Goal: Find specific page/section: Find specific page/section

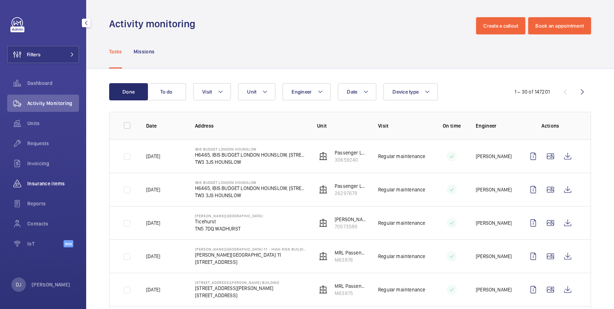
click at [45, 185] on span "Insurance items" at bounding box center [53, 183] width 52 height 7
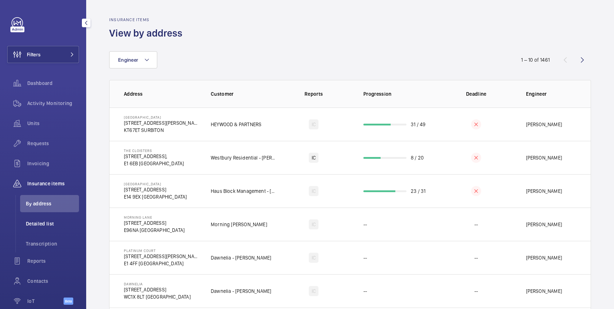
click at [48, 230] on li "Detailed list" at bounding box center [49, 223] width 59 height 17
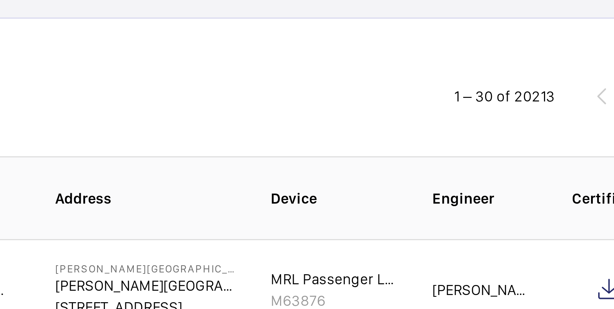
drag, startPoint x: 536, startPoint y: 100, endPoint x: 561, endPoint y: 101, distance: 24.8
click at [561, 101] on div "1 – 30 of 20213" at bounding box center [547, 100] width 86 height 9
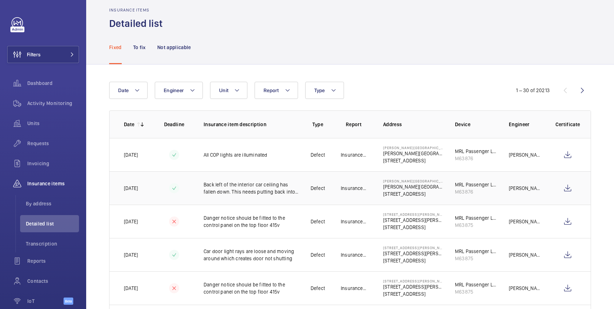
scroll to position [11, 0]
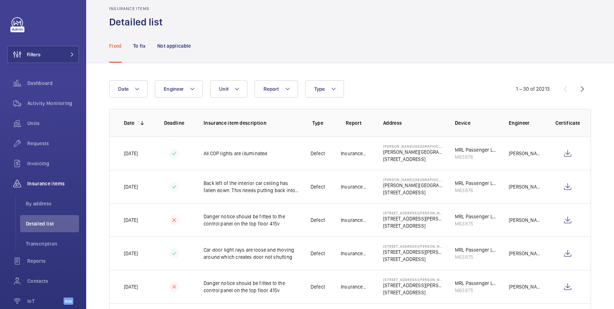
drag, startPoint x: 550, startPoint y: 92, endPoint x: 542, endPoint y: 92, distance: 7.9
click at [542, 92] on div "1 – 30 of 20213" at bounding box center [534, 88] width 54 height 7
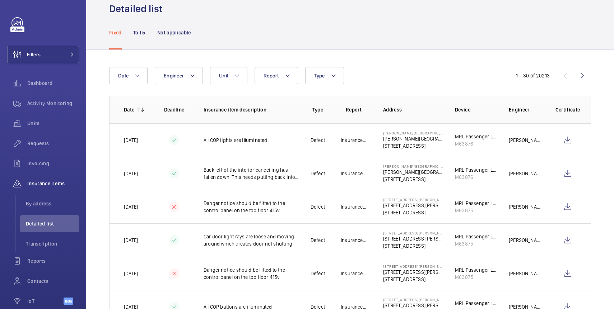
scroll to position [28, 0]
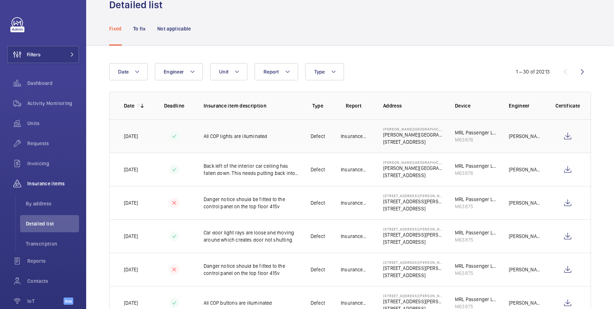
click at [363, 137] on p "Insurance Co." at bounding box center [353, 136] width 26 height 7
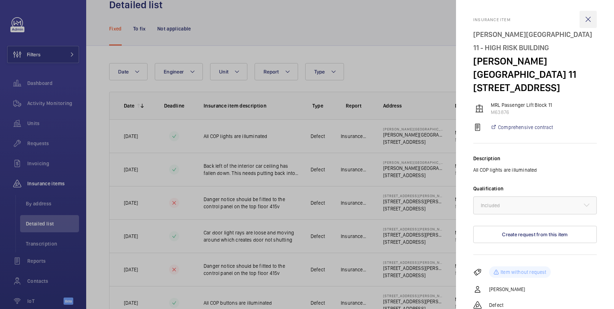
click at [589, 22] on wm-front-icon-button at bounding box center [587, 19] width 17 height 17
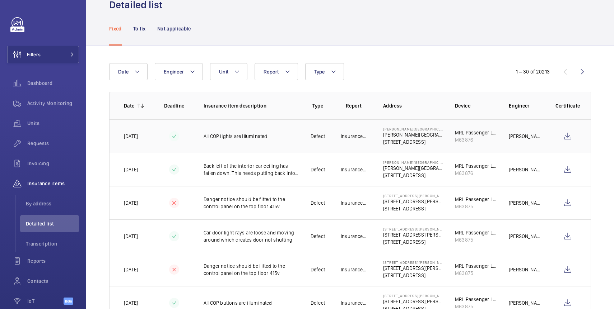
click at [429, 134] on p "[PERSON_NAME][GEOGRAPHIC_DATA] 11" at bounding box center [413, 134] width 60 height 7
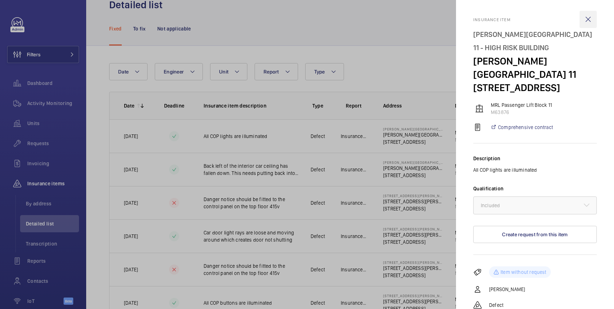
click at [590, 18] on wm-front-icon-button at bounding box center [587, 19] width 17 height 17
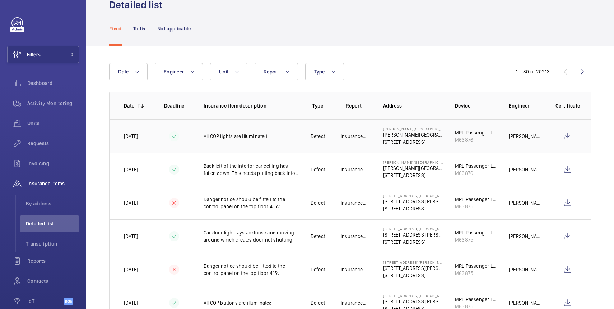
click at [411, 145] on p "[STREET_ADDRESS]" at bounding box center [413, 141] width 60 height 7
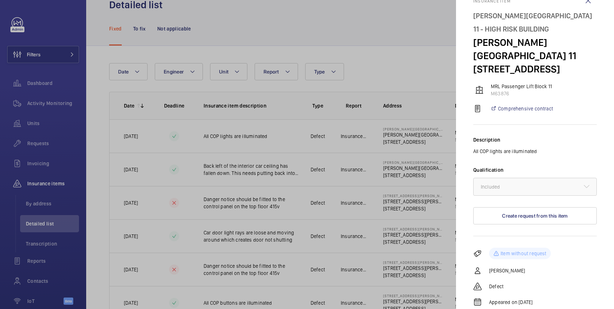
scroll to position [0, 0]
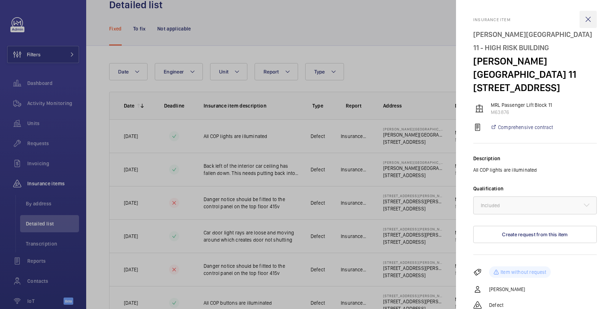
click at [590, 19] on wm-front-icon-button at bounding box center [587, 19] width 17 height 17
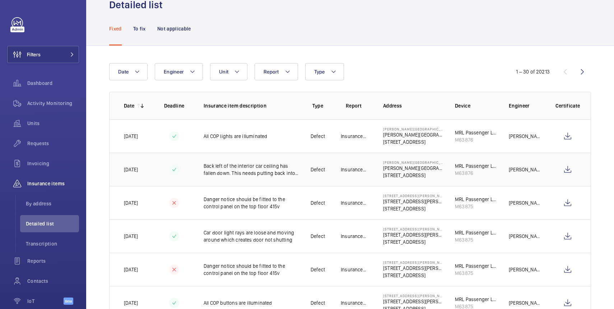
click at [255, 176] on p "Back left of the interior car ceiling has fallen down. This needs putting back …" at bounding box center [251, 170] width 96 height 14
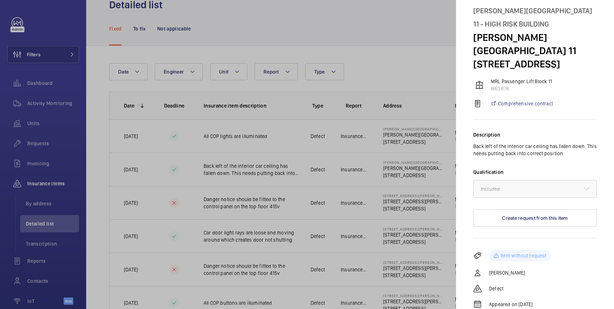
scroll to position [26, 0]
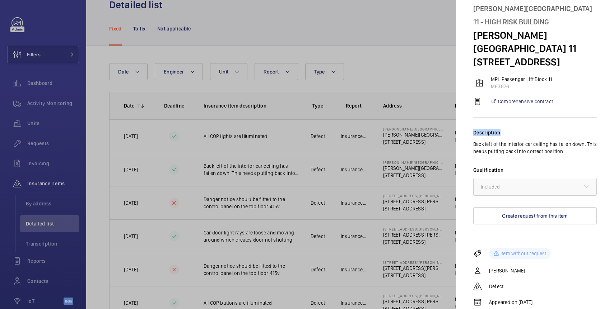
drag, startPoint x: 474, startPoint y: 121, endPoint x: 511, endPoint y: 121, distance: 36.6
click at [511, 129] on div "Description" at bounding box center [534, 132] width 123 height 7
drag, startPoint x: 471, startPoint y: 157, endPoint x: 506, endPoint y: 157, distance: 34.4
click at [506, 157] on mat-sidenav "Insurance item [PERSON_NAME][GEOGRAPHIC_DATA] [STREET_ADDRESS][PERSON_NAME] MRL…" at bounding box center [535, 154] width 158 height 309
click at [506, 166] on label "Qualification" at bounding box center [534, 169] width 123 height 7
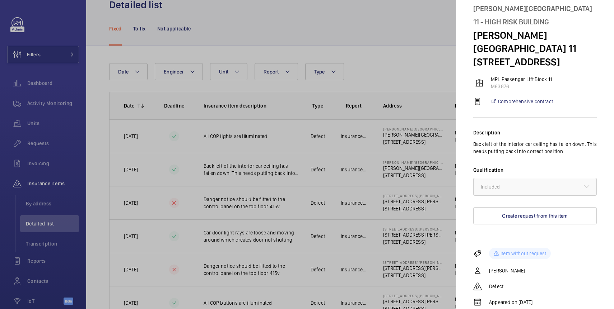
click at [334, 147] on div at bounding box center [307, 154] width 614 height 309
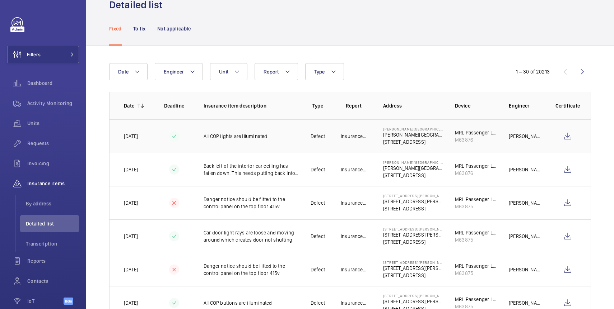
click at [292, 138] on p "All COP lights are illuminated" at bounding box center [251, 136] width 96 height 7
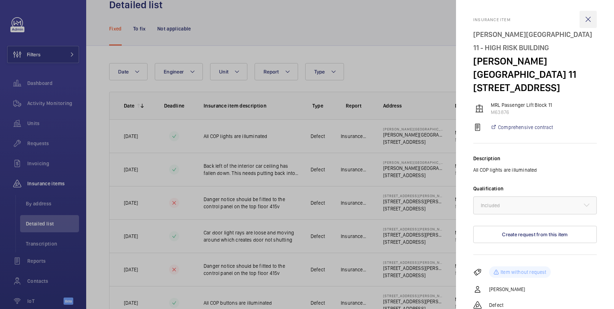
click at [591, 22] on wm-front-icon-button at bounding box center [587, 19] width 17 height 17
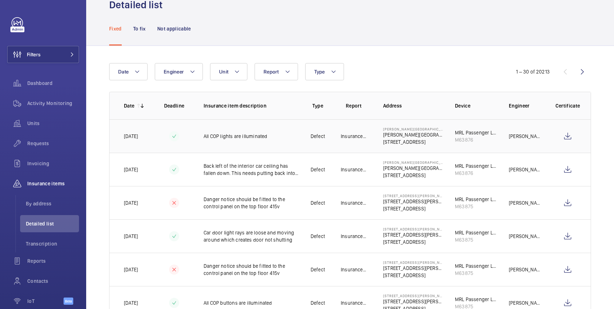
click at [326, 149] on td "Defect" at bounding box center [318, 135] width 36 height 33
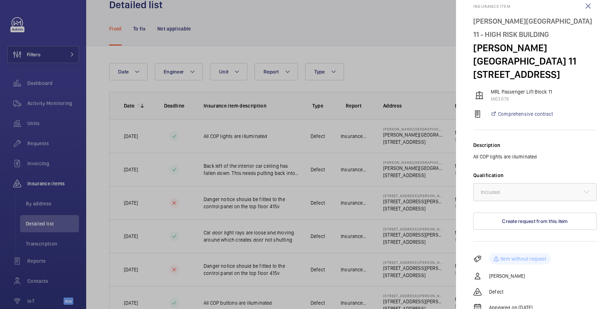
scroll to position [19, 0]
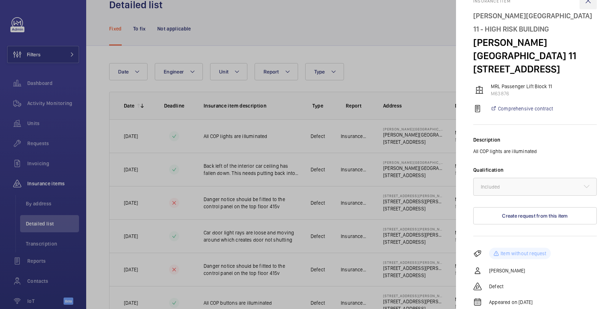
click at [590, 5] on wm-front-icon-button at bounding box center [587, 0] width 17 height 17
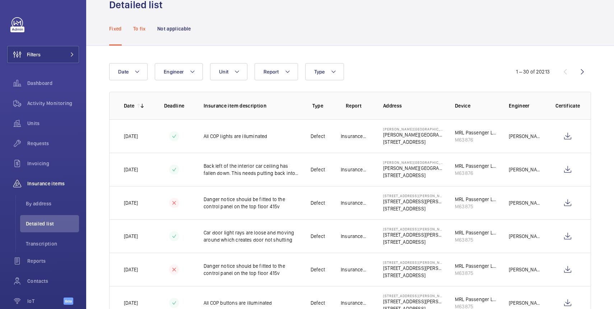
click at [139, 29] on p "To fix" at bounding box center [139, 28] width 13 height 7
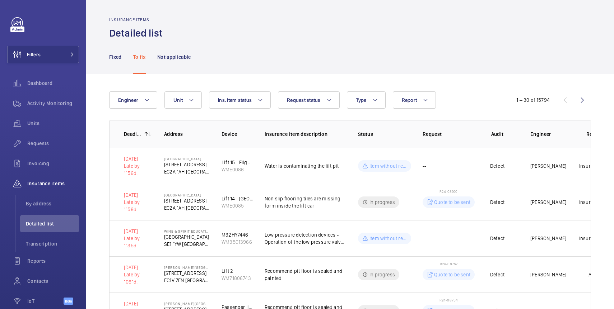
drag, startPoint x: 536, startPoint y: 100, endPoint x: 553, endPoint y: 100, distance: 16.1
click at [553, 100] on div "1 – 30 of 15794" at bounding box center [533, 100] width 53 height 7
click at [117, 58] on p "Fixed" at bounding box center [115, 56] width 13 height 7
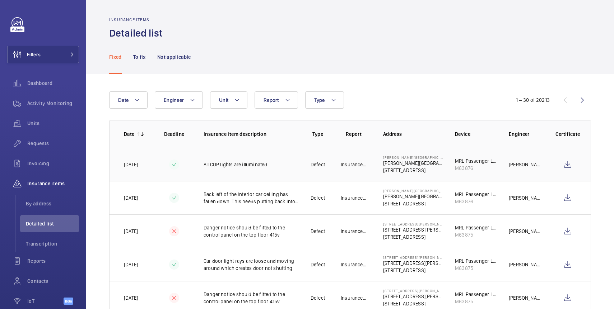
click at [251, 176] on td "All COP lights are illuminated" at bounding box center [246, 164] width 108 height 33
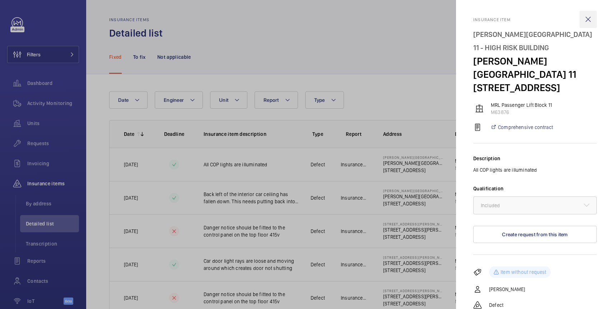
click at [588, 18] on wm-front-icon-button at bounding box center [587, 19] width 17 height 17
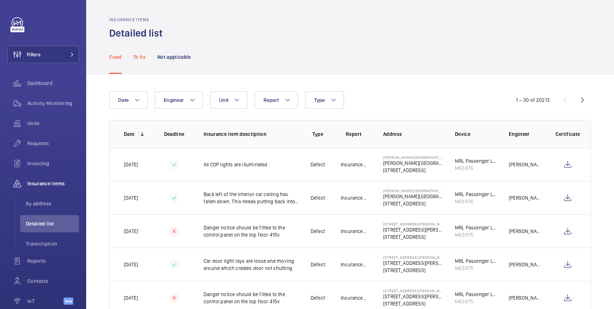
click at [138, 59] on p "To fix" at bounding box center [139, 56] width 13 height 7
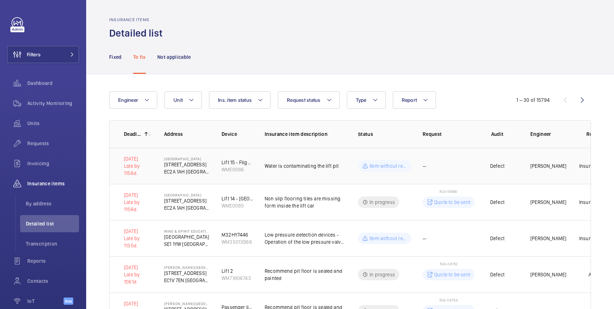
click at [381, 166] on p "Item without request" at bounding box center [387, 166] width 37 height 7
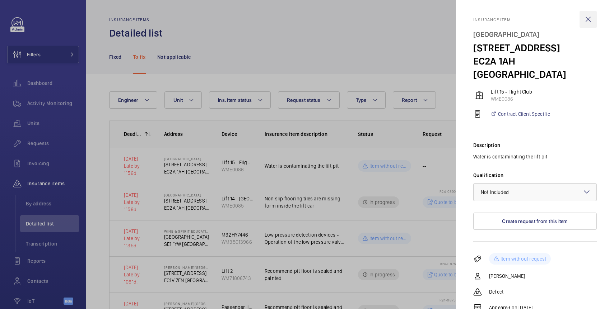
click at [593, 22] on wm-front-icon-button at bounding box center [587, 19] width 17 height 17
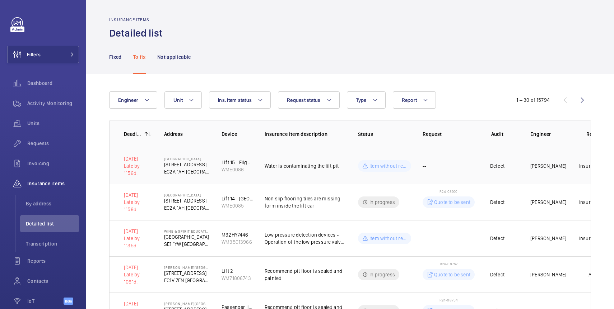
click at [283, 174] on td "Water is contaminating the lift pit" at bounding box center [299, 166] width 93 height 36
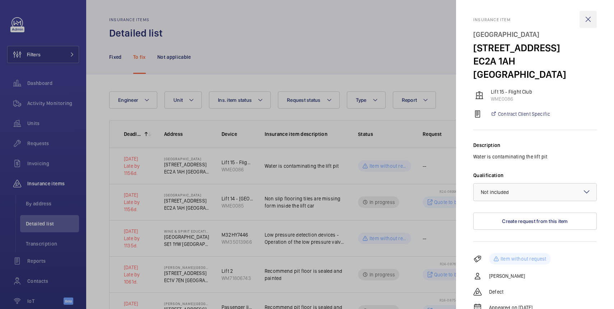
click at [589, 23] on wm-front-icon-button at bounding box center [587, 19] width 17 height 17
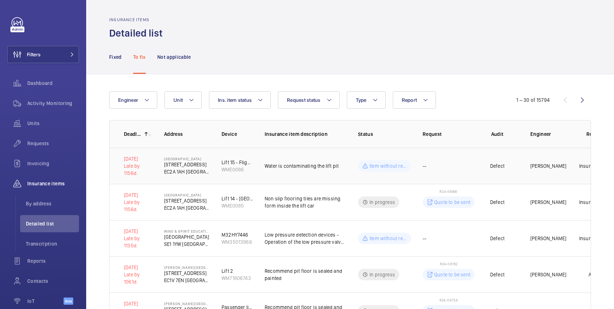
click at [324, 173] on td "Water is contaminating the lift pit" at bounding box center [299, 166] width 93 height 36
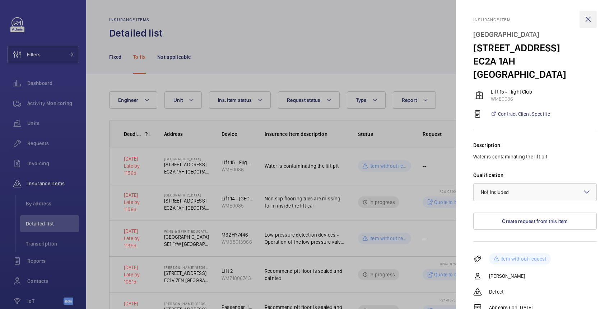
click at [588, 20] on wm-front-icon-button at bounding box center [587, 19] width 17 height 17
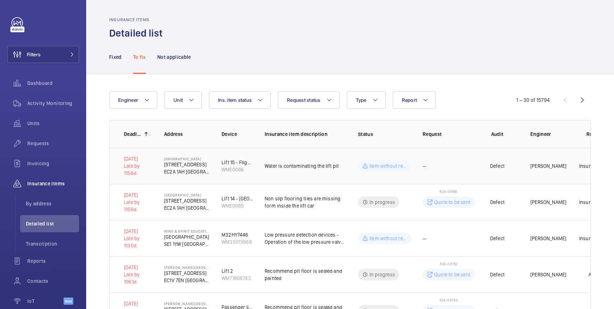
click at [319, 173] on td "Water is contaminating the lift pit" at bounding box center [299, 166] width 93 height 36
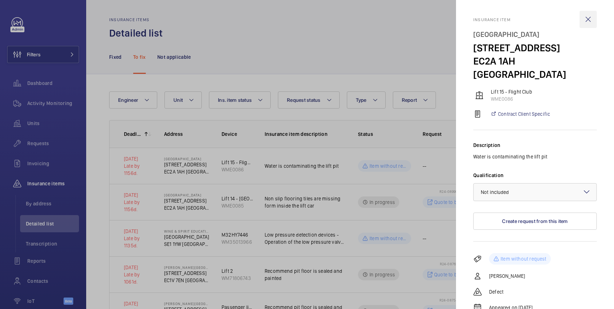
click at [588, 21] on wm-front-icon-button at bounding box center [587, 19] width 17 height 17
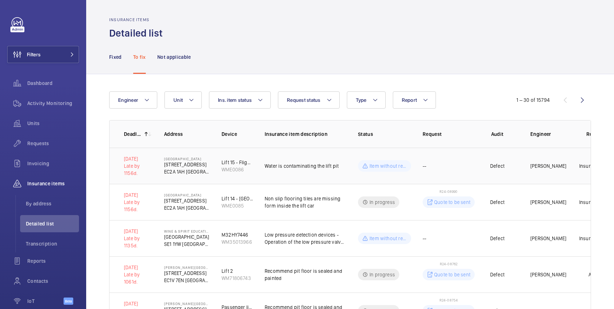
click at [299, 174] on td "Water is contaminating the lift pit" at bounding box center [299, 166] width 93 height 36
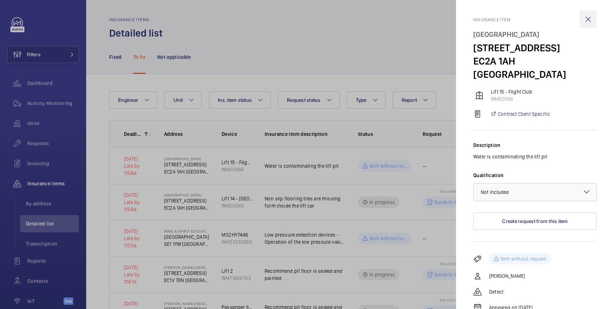
click at [589, 18] on wm-front-icon-button at bounding box center [587, 19] width 17 height 17
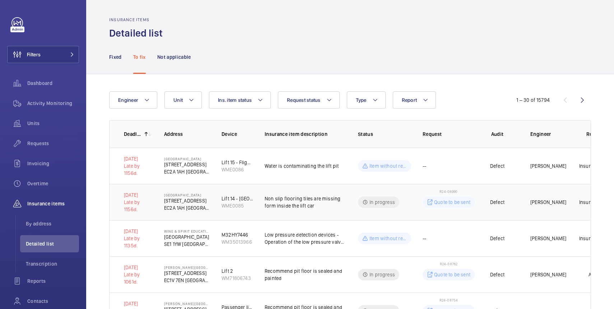
click at [342, 207] on p "Non slip flooring tiles are missing form inside the lift car" at bounding box center [305, 202] width 82 height 14
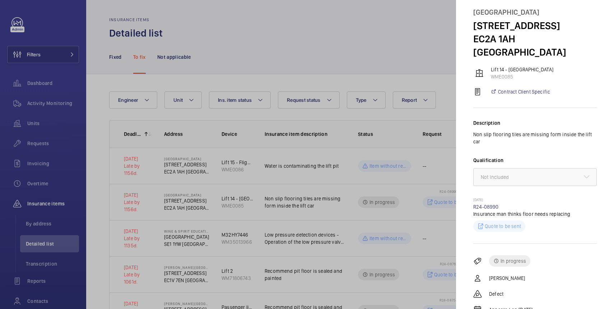
scroll to position [51, 0]
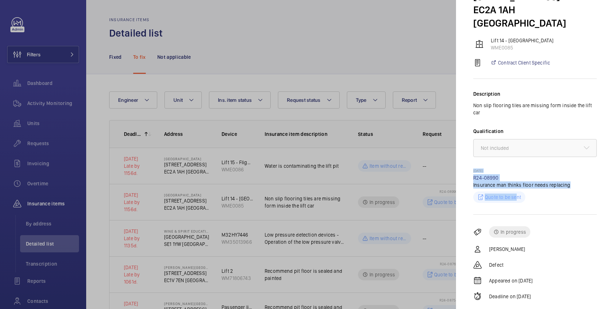
drag, startPoint x: 472, startPoint y: 148, endPoint x: 516, endPoint y: 174, distance: 51.3
click at [516, 174] on mat-sidenav "Insurance item Alphabeta Building [STREET_ADDRESS] Lift 14 - Loading Bay WME008…" at bounding box center [535, 154] width 158 height 309
click at [467, 159] on mat-sidenav "Insurance item Alphabeta Building [STREET_ADDRESS] Lift 14 - Loading Bay WME008…" at bounding box center [535, 154] width 158 height 309
click at [372, 209] on div at bounding box center [307, 154] width 614 height 309
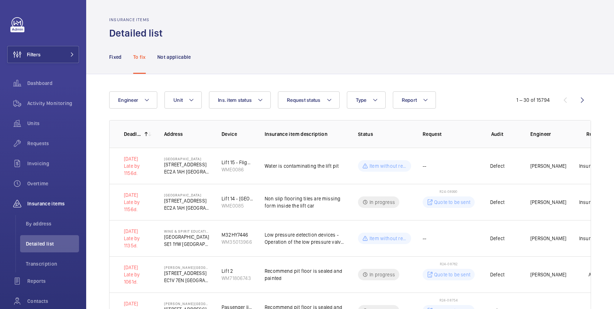
scroll to position [0, 0]
click at [353, 208] on td "In progress" at bounding box center [378, 202] width 65 height 36
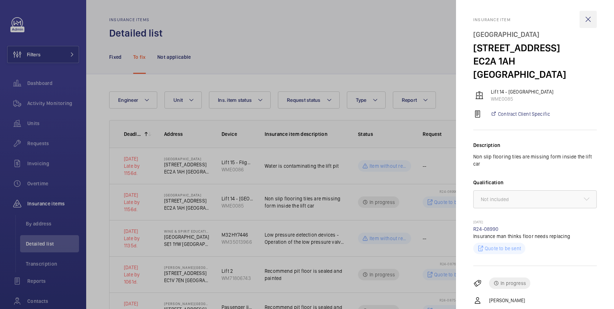
click at [590, 17] on wm-front-icon-button at bounding box center [587, 19] width 17 height 17
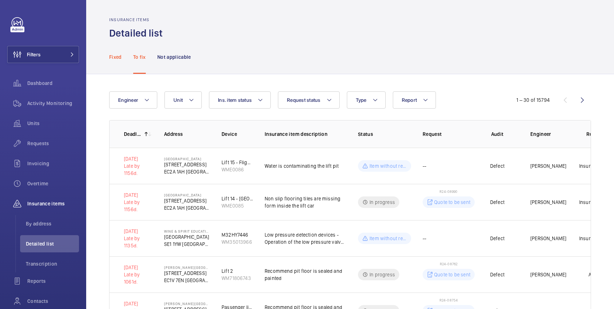
click at [114, 57] on p "Fixed" at bounding box center [115, 56] width 13 height 7
